Goal: Task Accomplishment & Management: Manage account settings

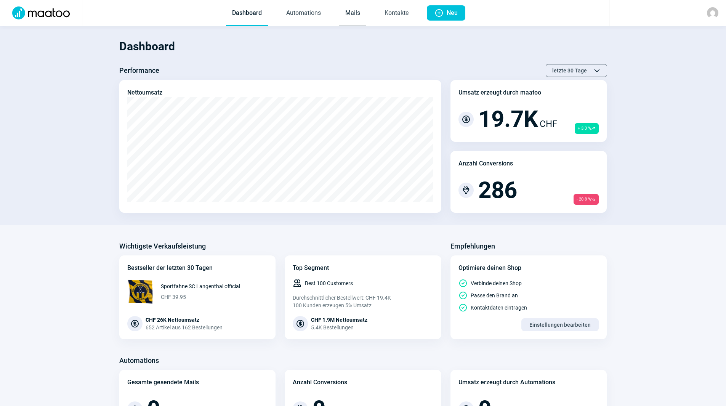
click at [355, 21] on link "Mails" at bounding box center [352, 13] width 27 height 25
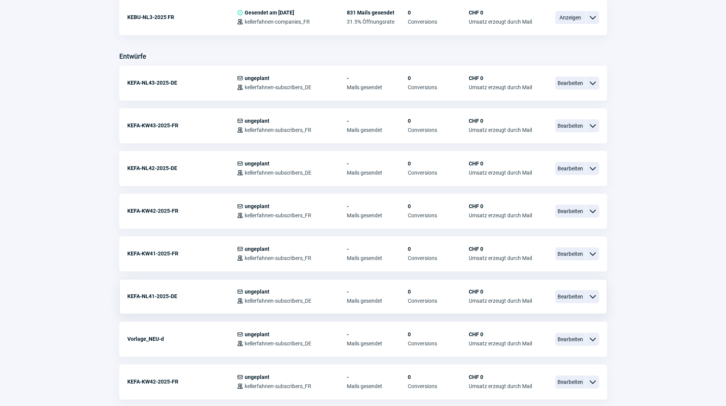
scroll to position [267, 0]
click at [561, 297] on span "Bearbeiten" at bounding box center [570, 296] width 30 height 13
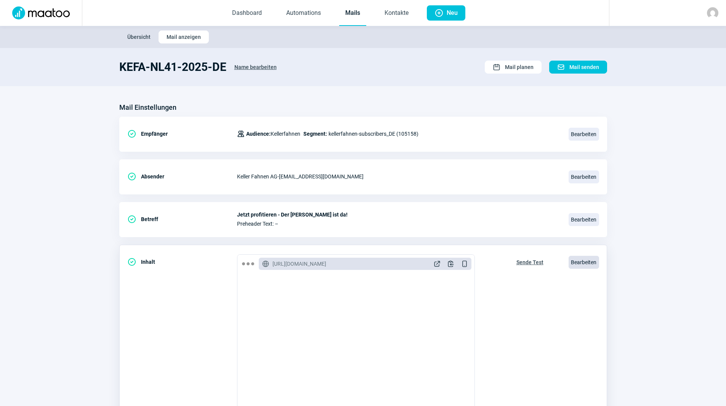
click at [583, 264] on span "Bearbeiten" at bounding box center [584, 262] width 30 height 13
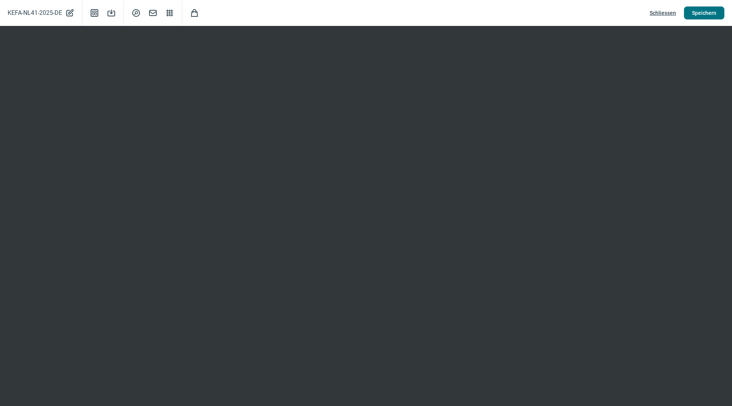
click at [708, 12] on span "Speichern" at bounding box center [704, 13] width 24 height 12
click at [708, 16] on span "Speichern" at bounding box center [704, 13] width 24 height 12
click at [693, 19] on span "Speichern" at bounding box center [704, 13] width 24 height 12
click at [669, 16] on span "Schliessen" at bounding box center [662, 13] width 26 height 12
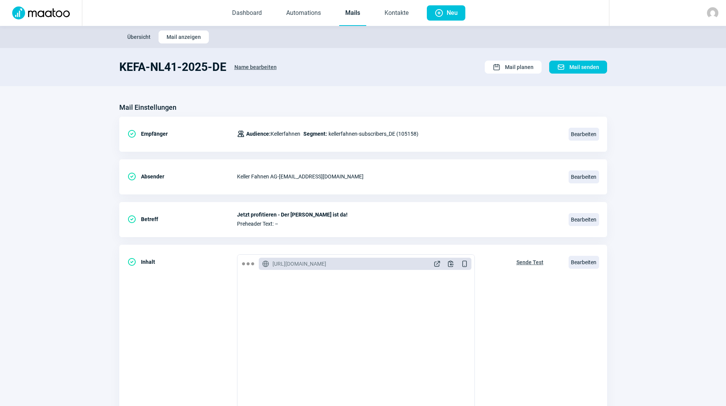
click at [351, 14] on link "Mails" at bounding box center [352, 13] width 27 height 25
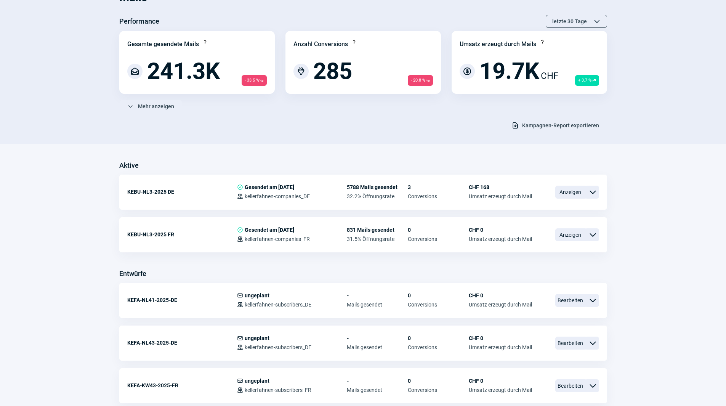
scroll to position [191, 0]
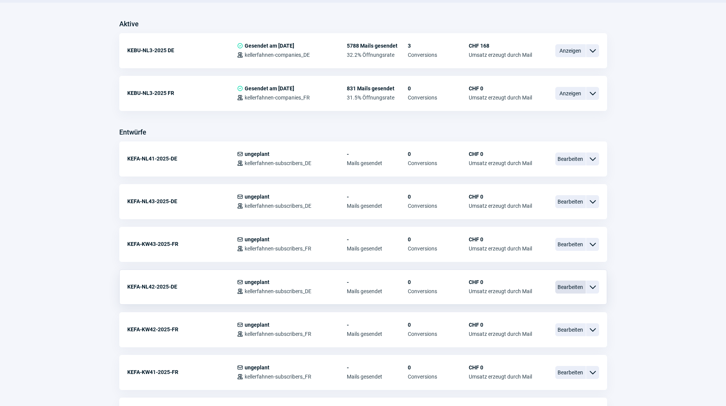
click at [563, 283] on span "Bearbeiten" at bounding box center [570, 286] width 30 height 13
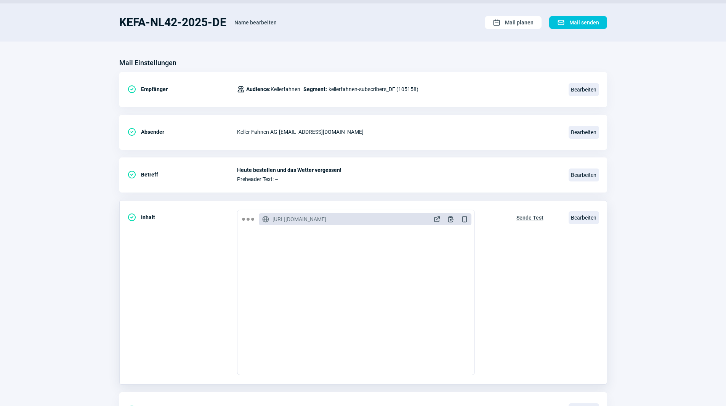
scroll to position [89, 0]
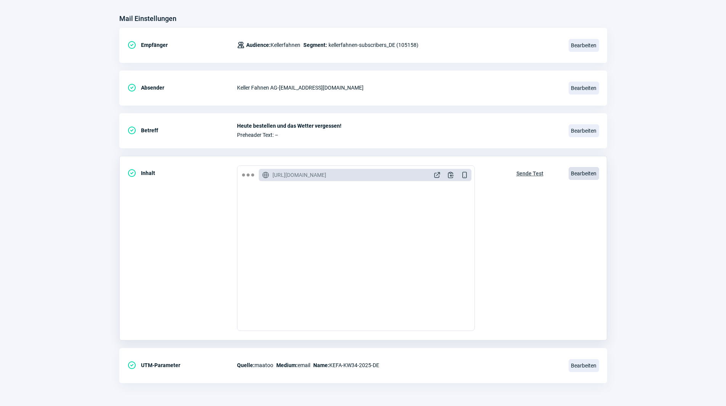
click at [589, 173] on span "Bearbeiten" at bounding box center [584, 173] width 30 height 13
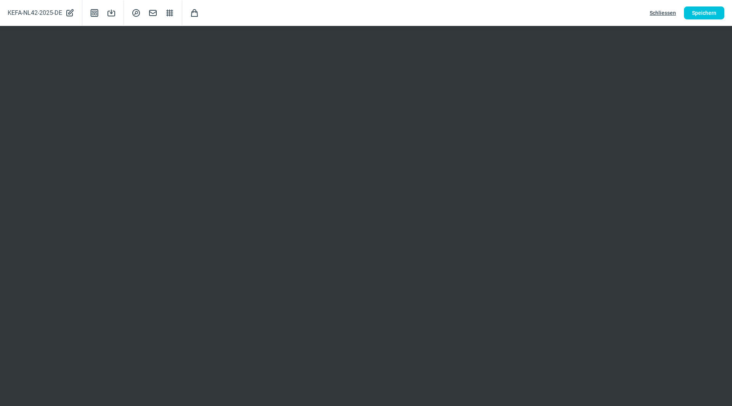
click at [666, 10] on span "Schliessen" at bounding box center [662, 13] width 26 height 12
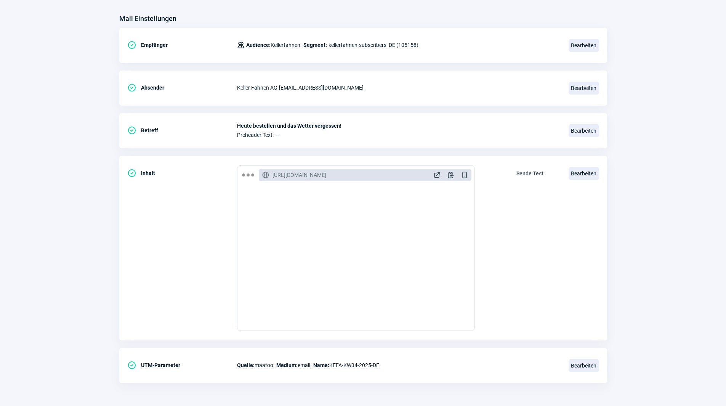
scroll to position [0, 0]
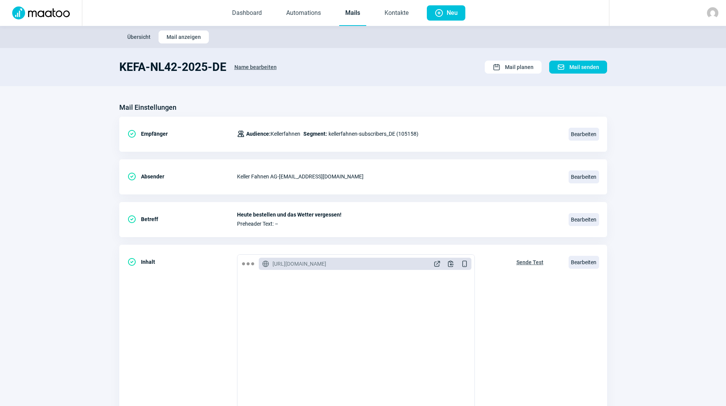
click at [356, 14] on link "Mails" at bounding box center [352, 13] width 27 height 25
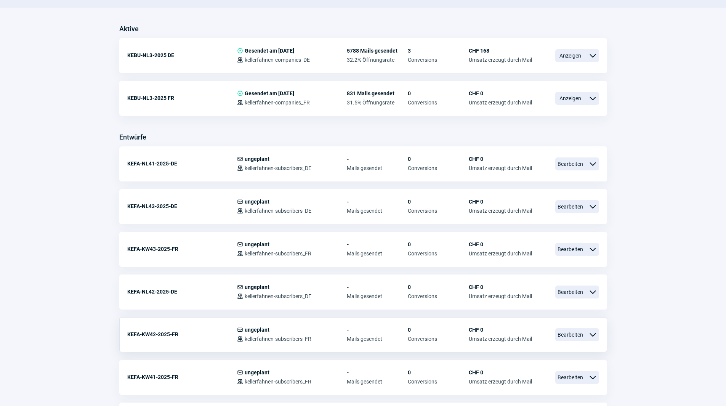
scroll to position [229, 0]
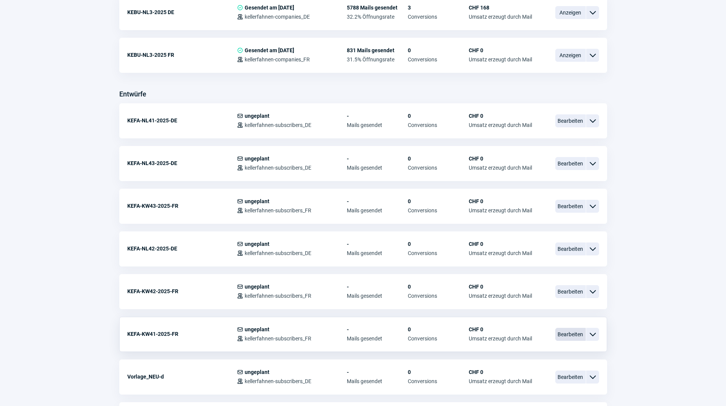
click at [575, 335] on span "Bearbeiten" at bounding box center [570, 334] width 30 height 13
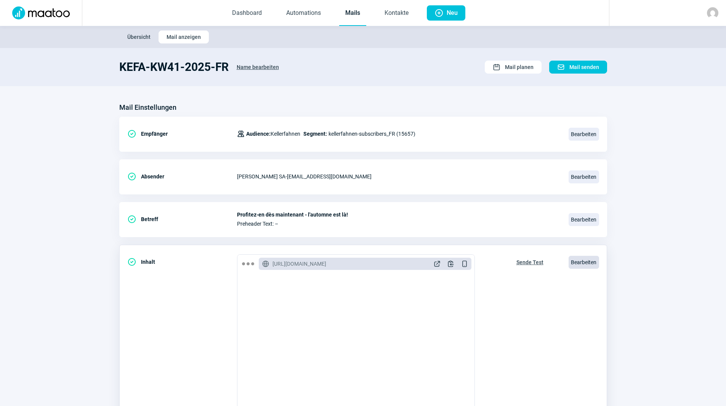
click at [588, 259] on span "Bearbeiten" at bounding box center [584, 262] width 30 height 13
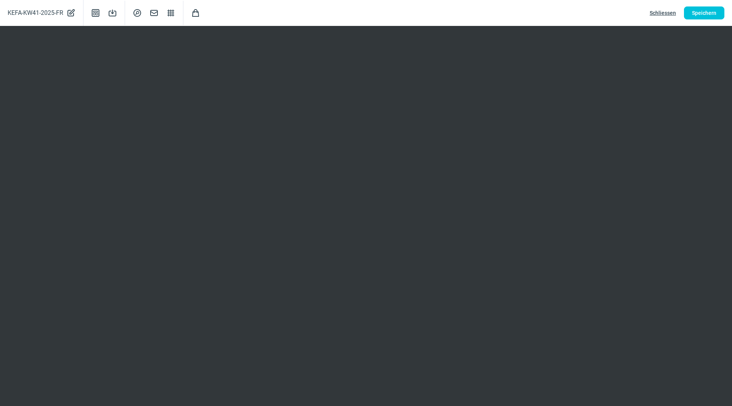
click at [666, 13] on span "Schliessen" at bounding box center [662, 13] width 26 height 12
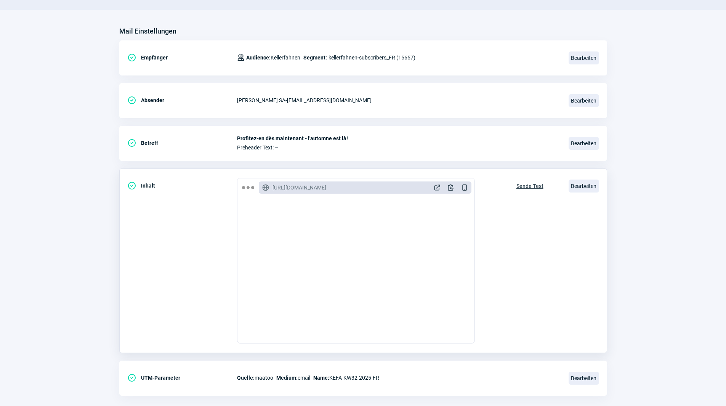
scroll to position [114, 0]
